Goal: Task Accomplishment & Management: Complete application form

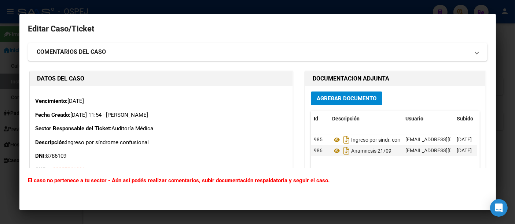
click at [231, 7] on div at bounding box center [257, 112] width 515 height 224
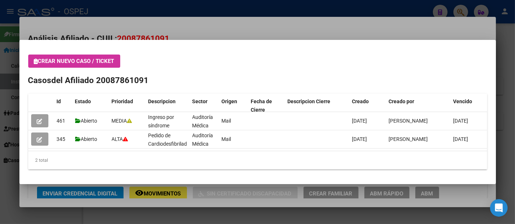
click at [195, 8] on div at bounding box center [257, 112] width 515 height 224
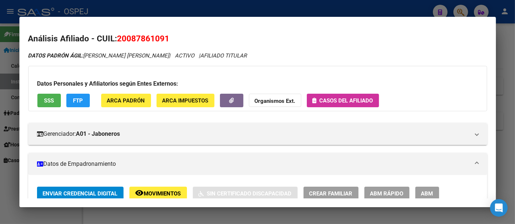
click at [194, 4] on div at bounding box center [257, 112] width 515 height 224
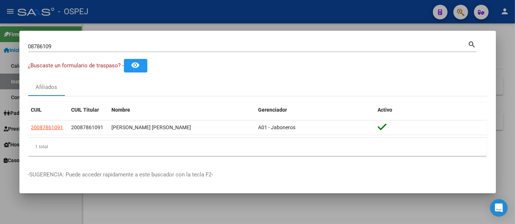
click at [158, 46] on input "08786109" at bounding box center [248, 46] width 440 height 7
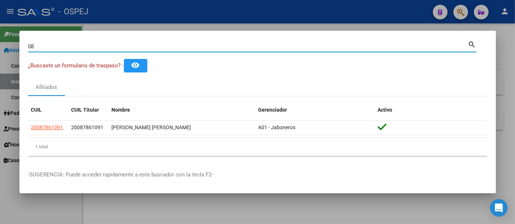
type input "0"
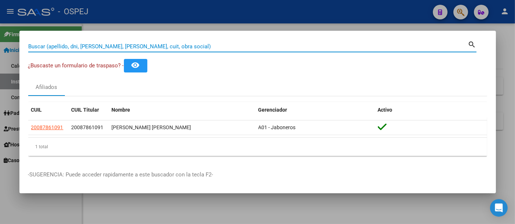
paste input "23433829409"
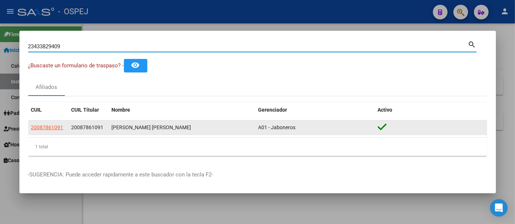
type input "23433829409"
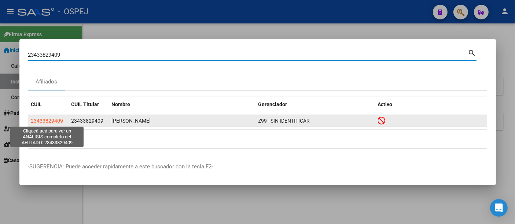
click at [52, 123] on span "23433829409" at bounding box center [47, 121] width 32 height 6
type textarea "23433829409"
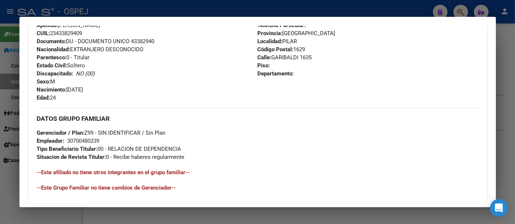
scroll to position [326, 0]
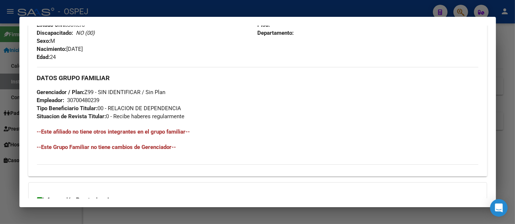
click at [86, 99] on div "30700480239" at bounding box center [83, 100] width 32 height 8
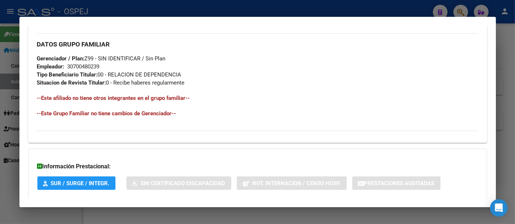
scroll to position [399, 0]
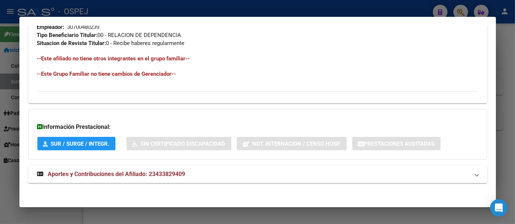
click at [168, 171] on span "Aportes y Contribuciones del Afiliado: 23433829409" at bounding box center [116, 174] width 137 height 7
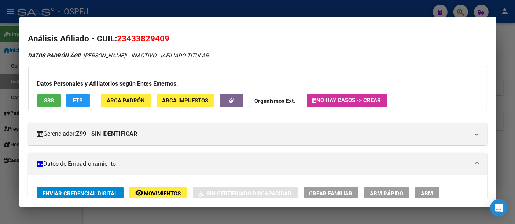
scroll to position [0, 0]
click at [269, 102] on strong "Organismos Ext." at bounding box center [275, 101] width 41 height 7
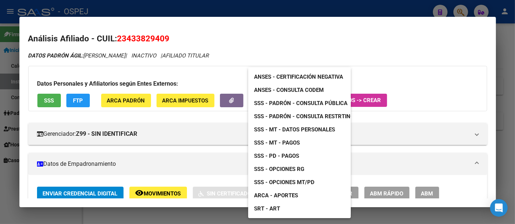
click at [280, 89] on span "ANSES - Consulta CODEM" at bounding box center [289, 90] width 70 height 7
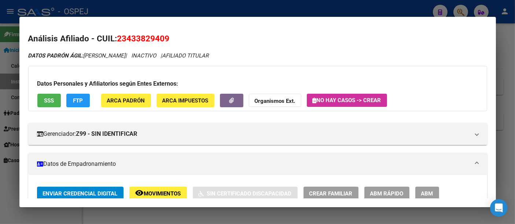
click at [241, 8] on div at bounding box center [257, 112] width 515 height 224
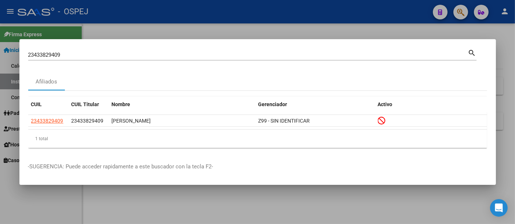
click at [107, 54] on input "23433829409" at bounding box center [248, 55] width 440 height 7
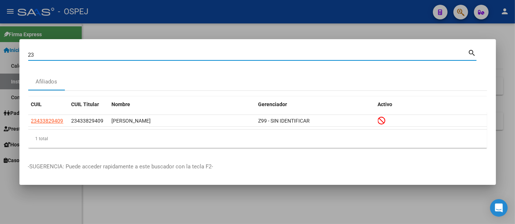
type input "2"
paste input "008786109"
type input "008786109"
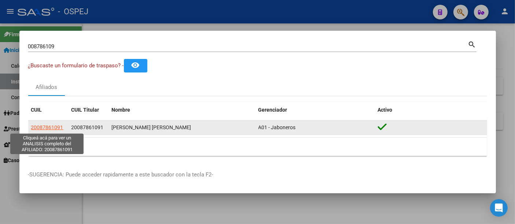
click at [44, 129] on span "20087861091" at bounding box center [47, 128] width 32 height 6
type textarea "20087861091"
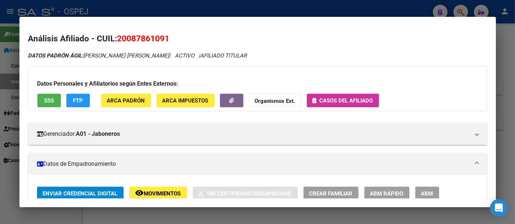
click at [343, 102] on span "Casos del afiliado" at bounding box center [347, 101] width 54 height 7
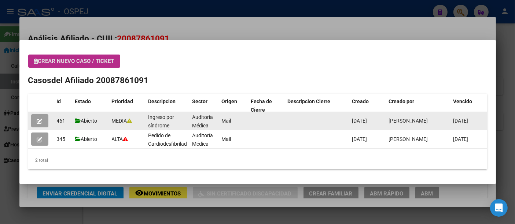
click at [41, 120] on icon "button" at bounding box center [39, 121] width 5 height 5
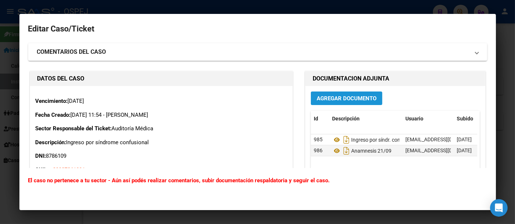
click at [355, 97] on span "Agregar Documento" at bounding box center [347, 98] width 60 height 7
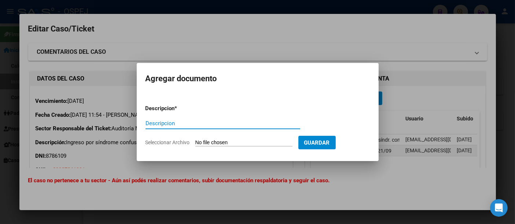
type input "T"
type input "Pedido de TAC"
click at [238, 141] on input "Seleccionar Archivo" at bounding box center [243, 143] width 97 height 7
type input "C:\fakepath\TAC.pdf"
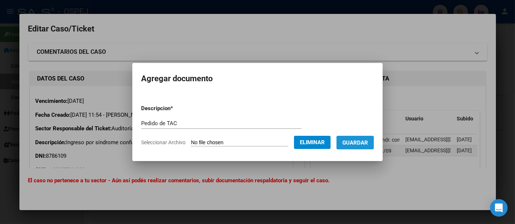
click at [365, 143] on span "Guardar" at bounding box center [355, 143] width 26 height 7
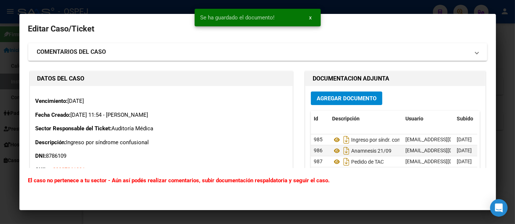
click at [331, 4] on div at bounding box center [257, 112] width 515 height 224
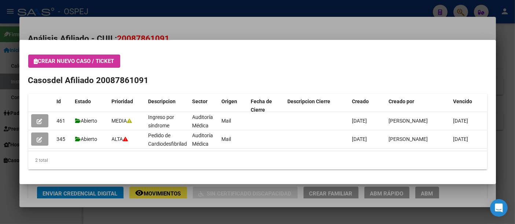
click at [242, 33] on div at bounding box center [257, 112] width 515 height 224
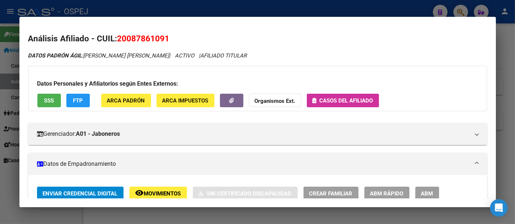
click at [253, 8] on div at bounding box center [257, 112] width 515 height 224
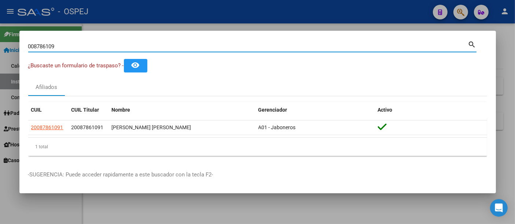
click at [91, 48] on input "008786109" at bounding box center [248, 46] width 440 height 7
type input "0"
